Goal: Check status: Check status

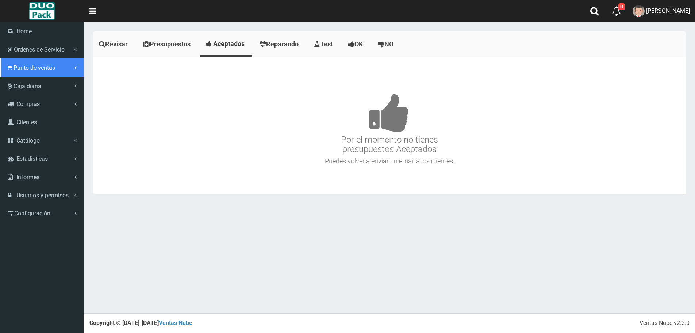
click at [24, 74] on link "Punto de ventas" at bounding box center [42, 67] width 84 height 18
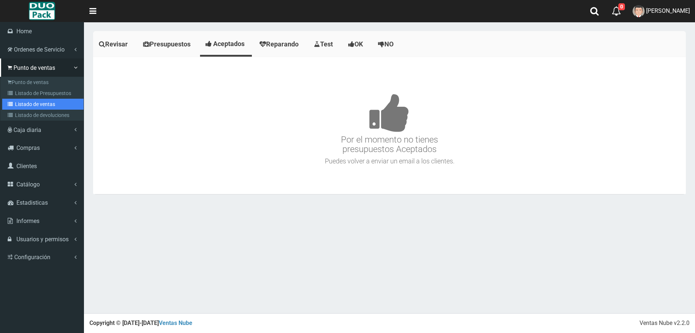
click at [37, 102] on link "Listado de ventas" at bounding box center [42, 104] width 81 height 11
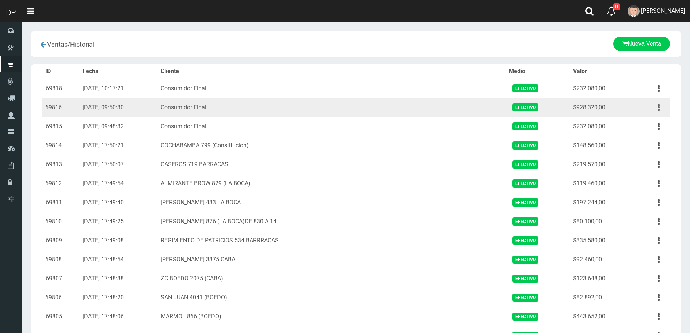
click at [658, 109] on icon "button" at bounding box center [659, 107] width 2 height 13
click at [652, 119] on link "Ver" at bounding box center [638, 125] width 58 height 16
